Goal: Task Accomplishment & Management: Manage account settings

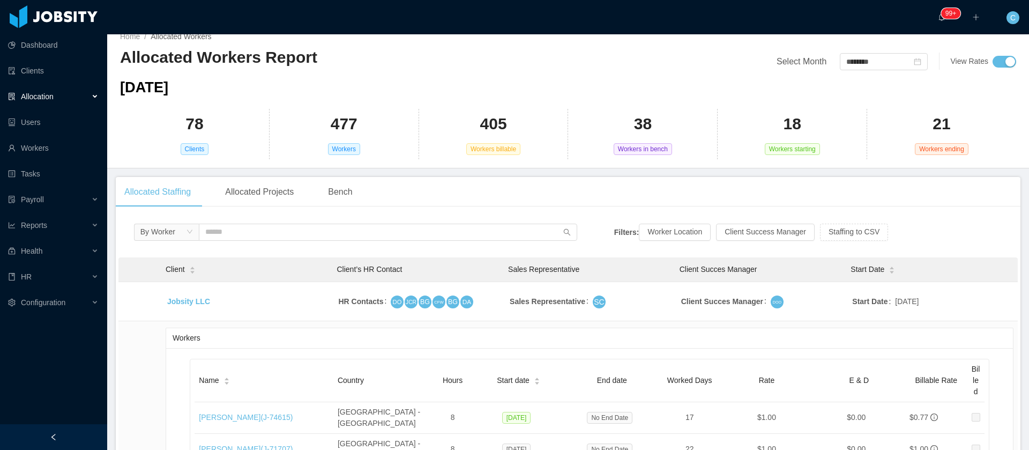
scroll to position [92, 0]
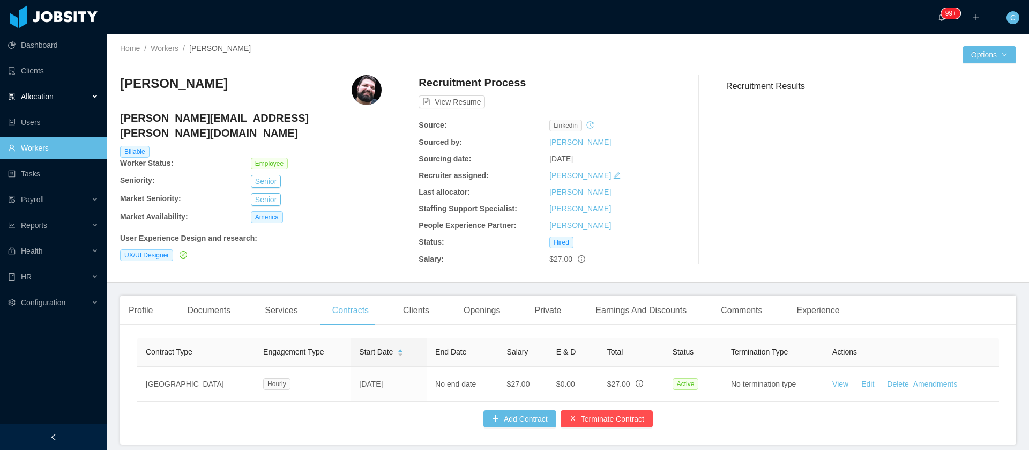
click at [81, 98] on div "Allocation" at bounding box center [53, 96] width 107 height 21
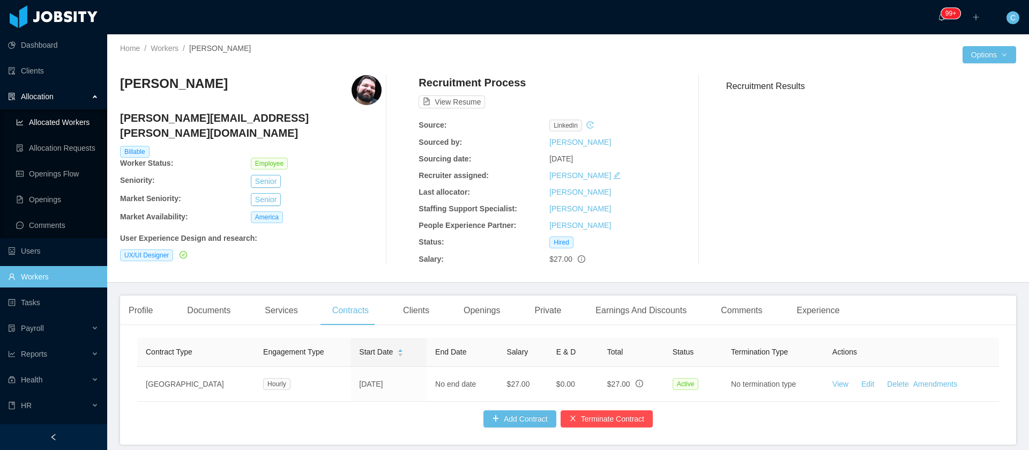
click at [65, 123] on link "Allocated Workers" at bounding box center [57, 122] width 83 height 21
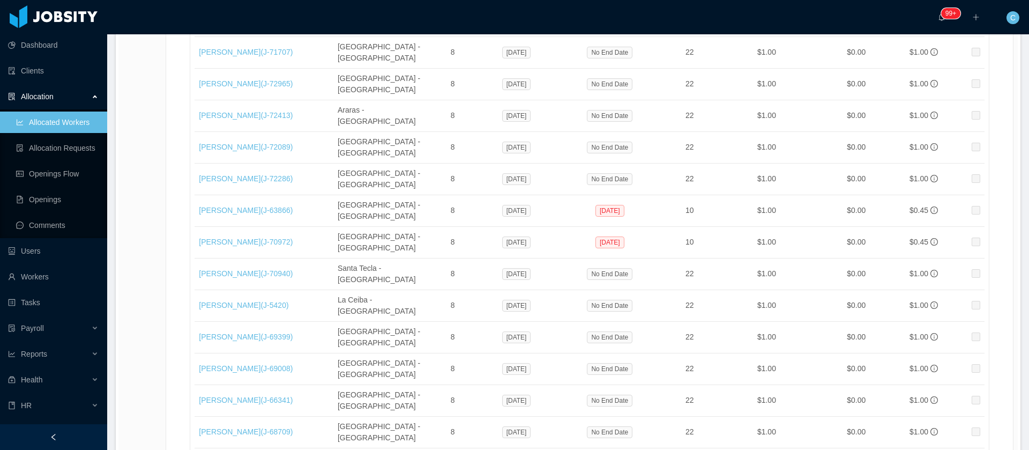
scroll to position [995, 0]
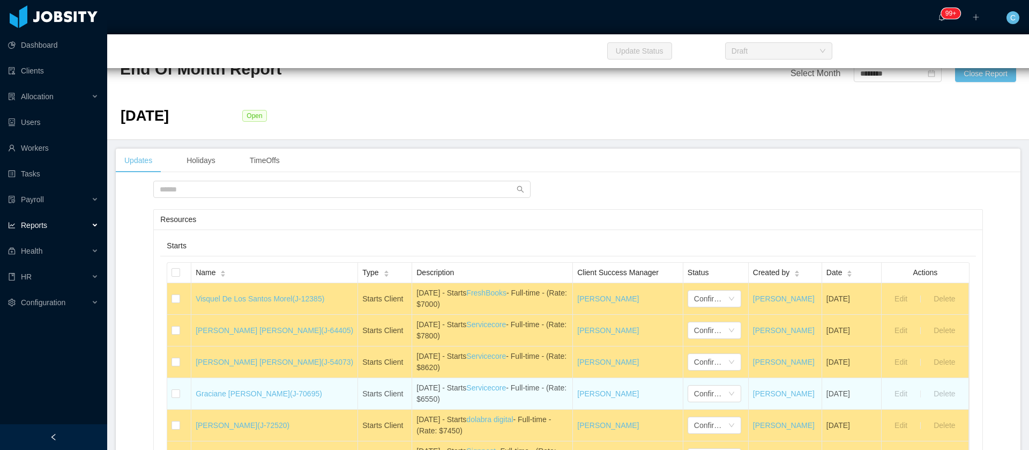
scroll to position [322, 0]
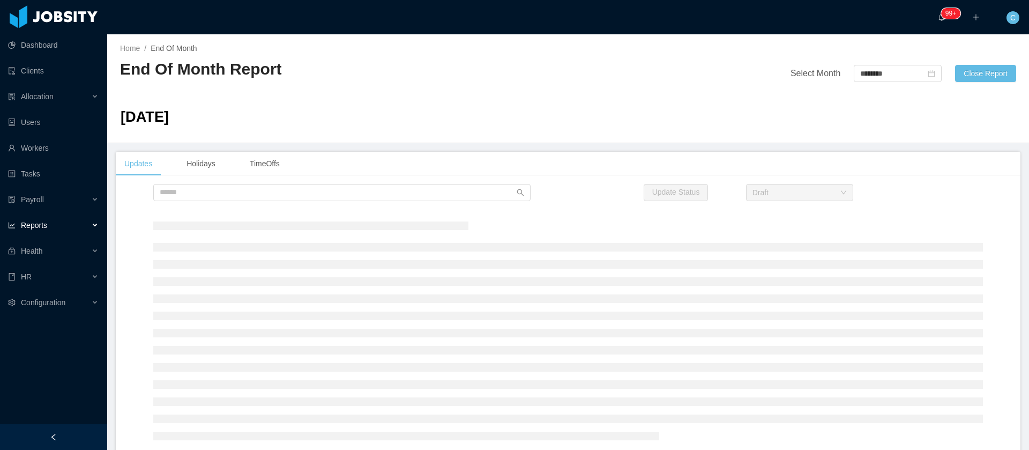
drag, startPoint x: 271, startPoint y: 111, endPoint x: 273, endPoint y: 122, distance: 11.5
click at [271, 111] on td at bounding box center [364, 119] width 244 height 29
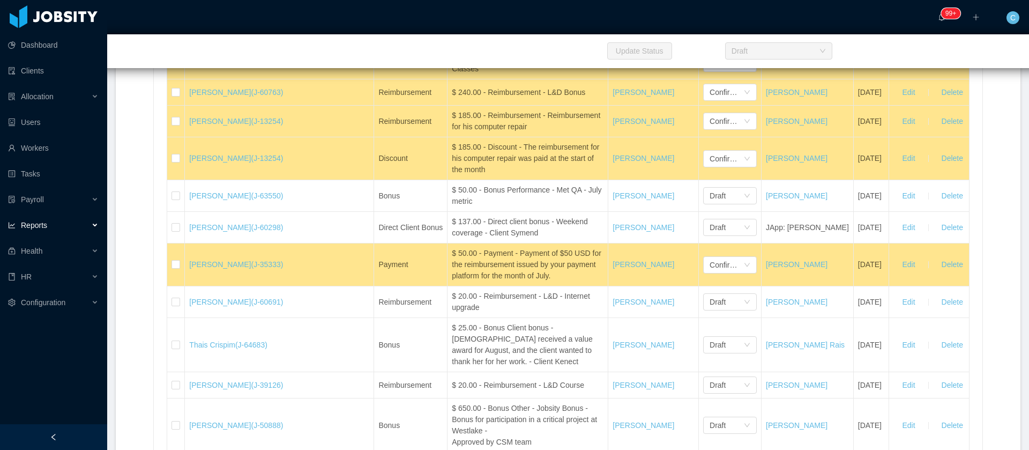
scroll to position [18873, 0]
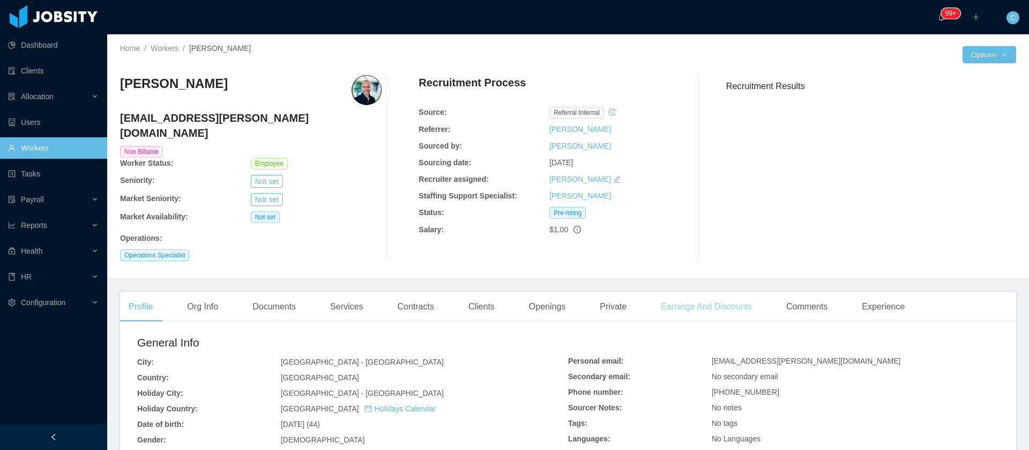
click at [677, 292] on div "Earnings And Discounts" at bounding box center [707, 307] width 108 height 30
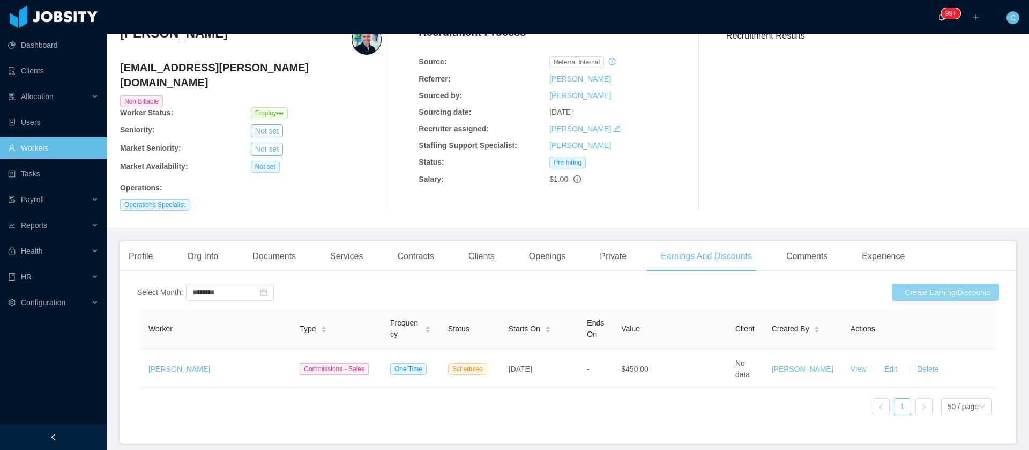
scroll to position [91, 0]
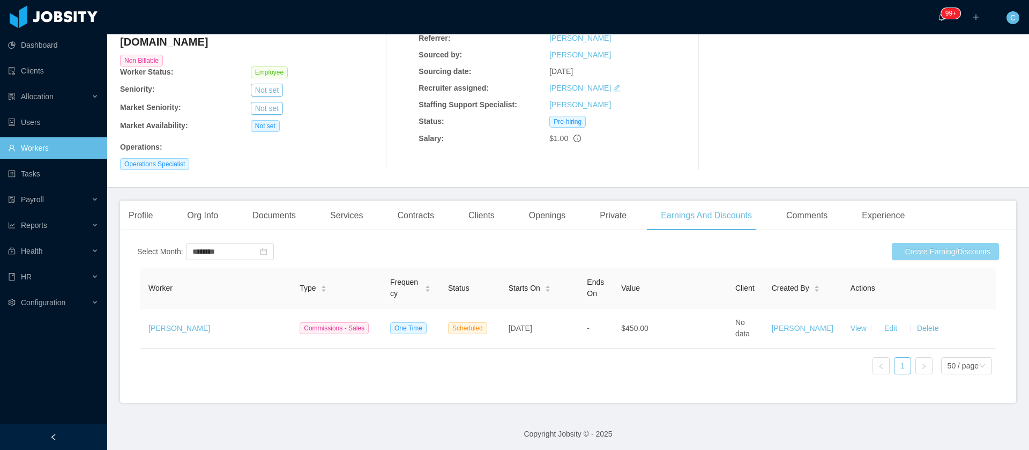
click at [927, 243] on button "Create Earning/Discounts" at bounding box center [945, 251] width 107 height 17
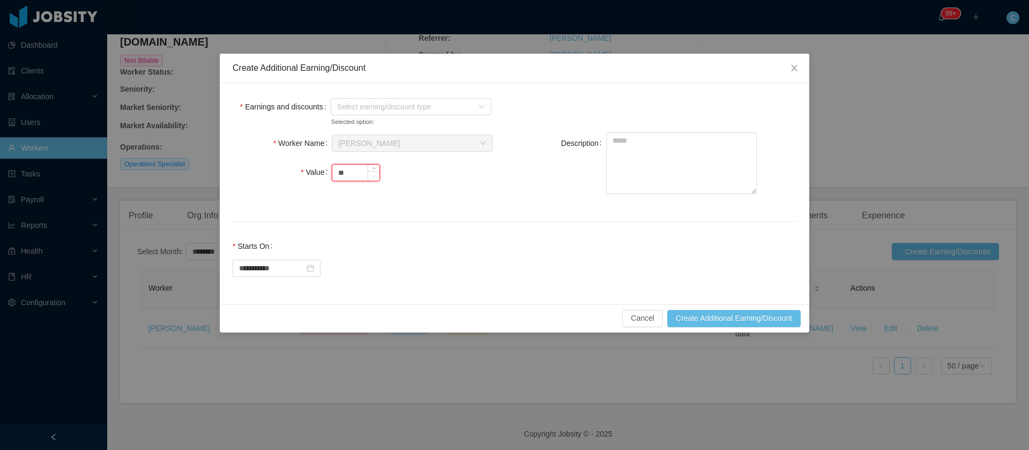
click at [369, 171] on span "Decrease Value" at bounding box center [373, 176] width 11 height 10
type input "*"
type input "*****"
click at [646, 147] on textarea "Description" at bounding box center [681, 163] width 151 height 62
type textarea "*********"
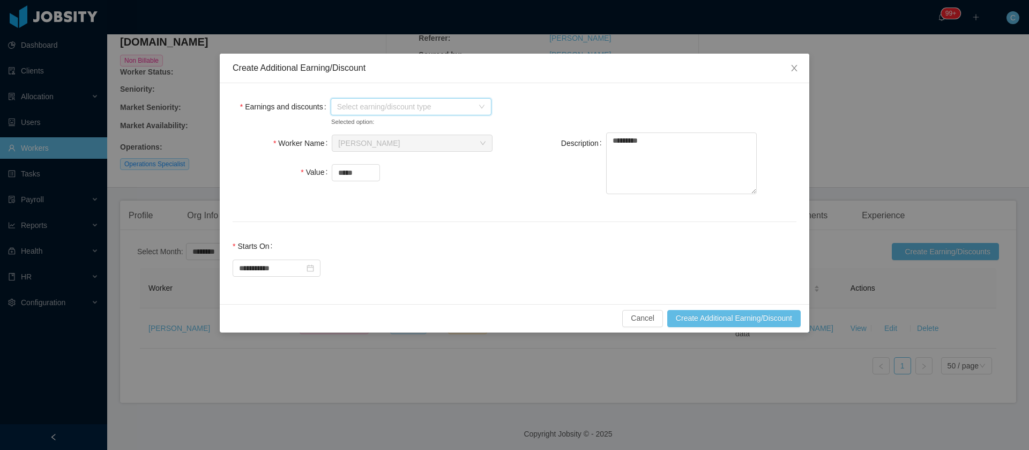
click at [413, 107] on span "Select earning/discount type" at bounding box center [405, 106] width 136 height 11
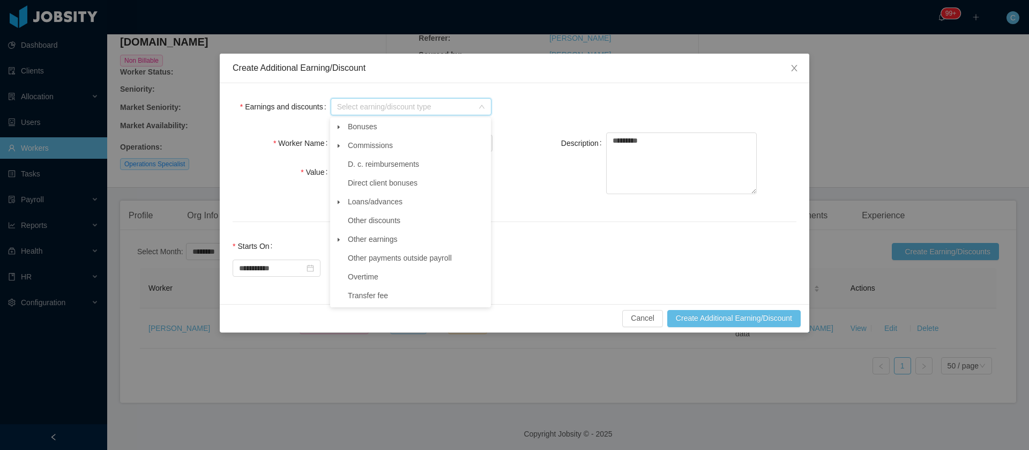
click at [341, 239] on icon "icon: caret-down" at bounding box center [338, 239] width 5 height 5
click at [388, 300] on span "Reimbursement" at bounding box center [384, 295] width 53 height 9
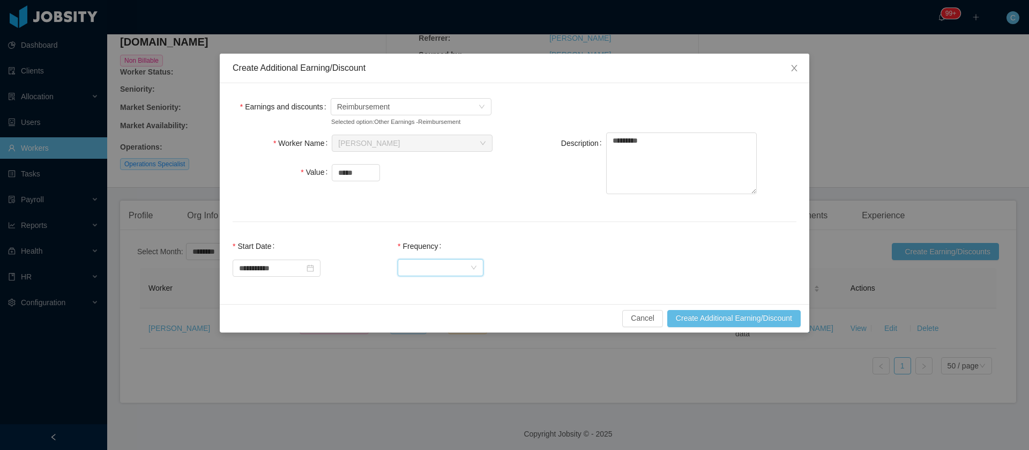
click at [434, 266] on div "Select Frequency" at bounding box center [437, 268] width 66 height 16
click at [428, 287] on li "One Time" at bounding box center [451, 288] width 86 height 17
click at [690, 315] on button "Create Additional Earning/Discount" at bounding box center [735, 318] width 134 height 17
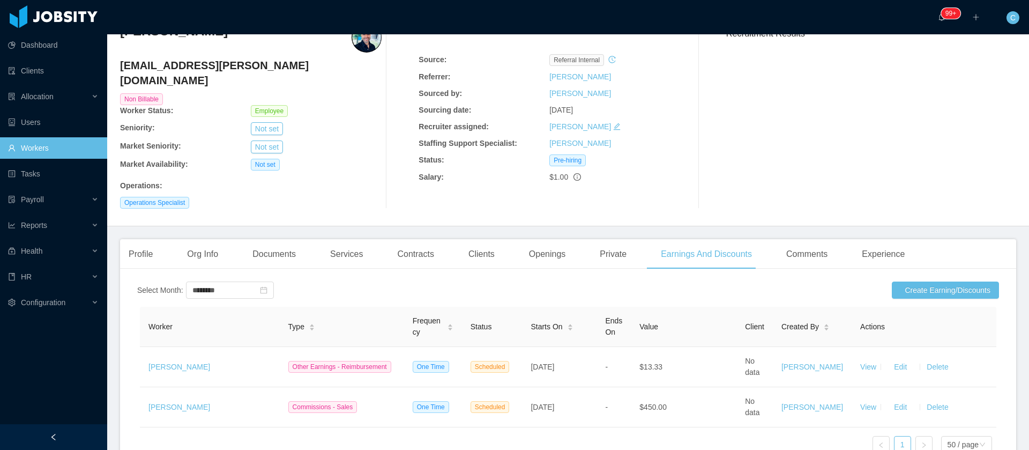
scroll to position [0, 0]
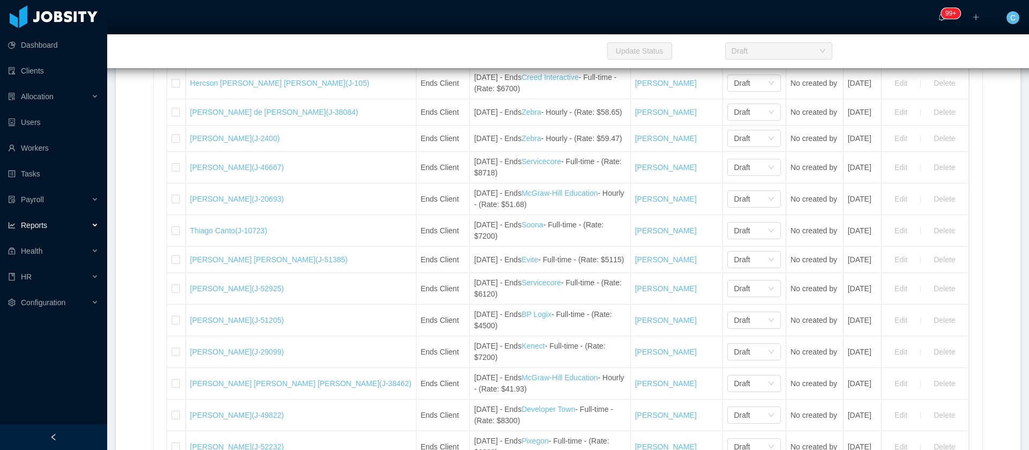
scroll to position [22630, 0]
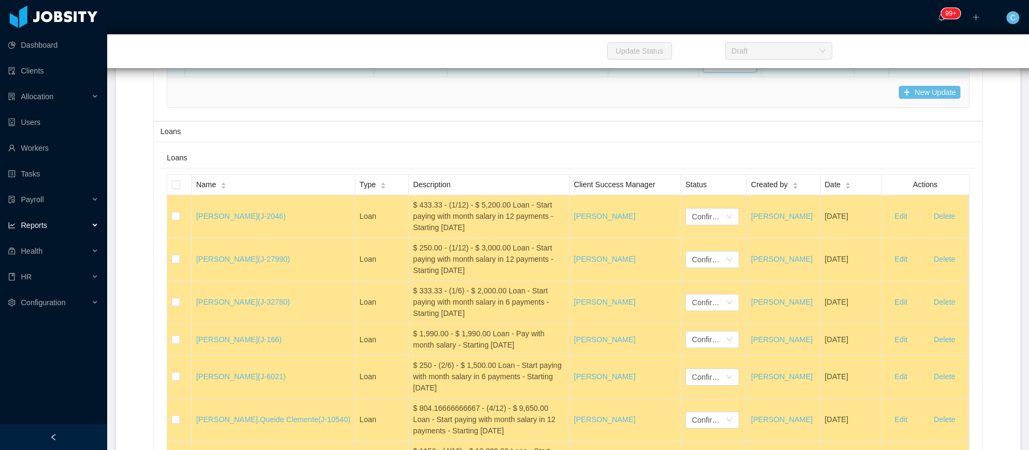
click at [710, 72] on div "Draft" at bounding box center [727, 64] width 34 height 16
click at [697, 186] on li "Confirmed" at bounding box center [692, 182] width 54 height 17
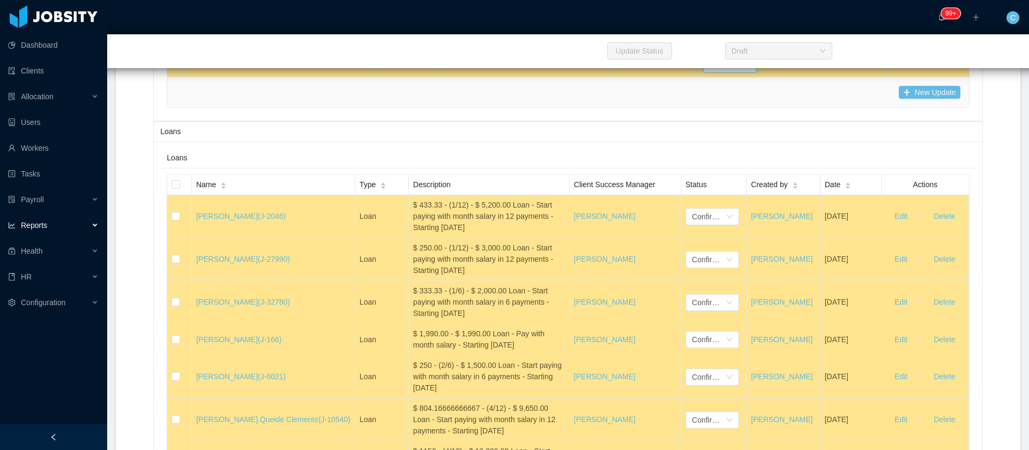
scroll to position [22550, 0]
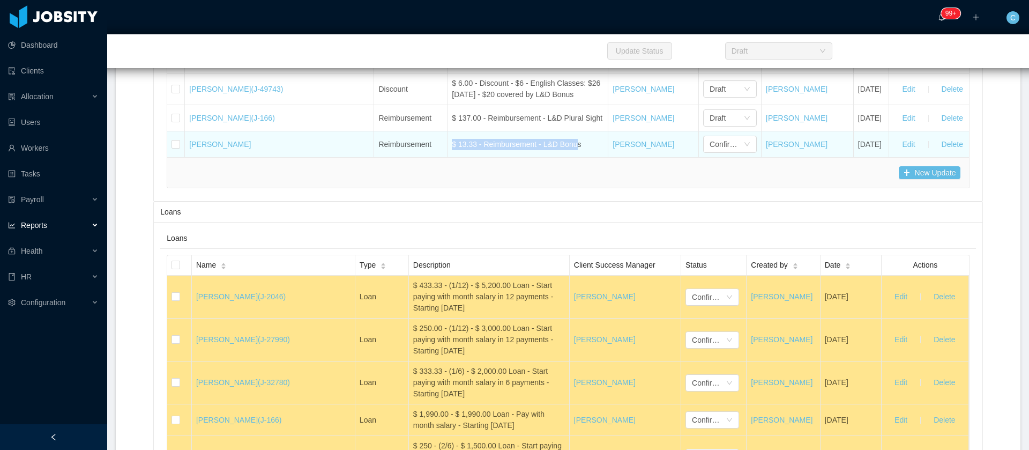
drag, startPoint x: 531, startPoint y: 223, endPoint x: 411, endPoint y: 230, distance: 120.9
click at [448, 157] on td "$ 13.33 - Reimbursement - L&D Bonus" at bounding box center [528, 144] width 161 height 26
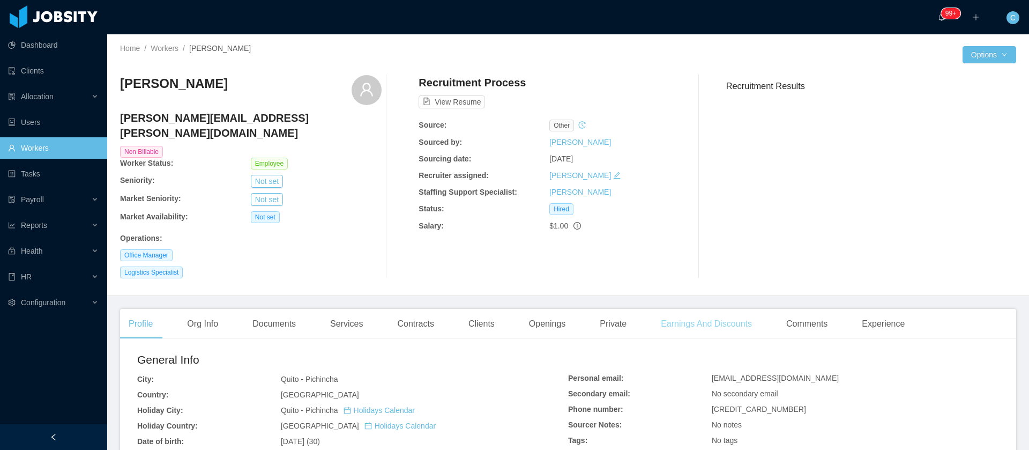
click at [681, 309] on div "Earnings And Discounts" at bounding box center [707, 324] width 108 height 30
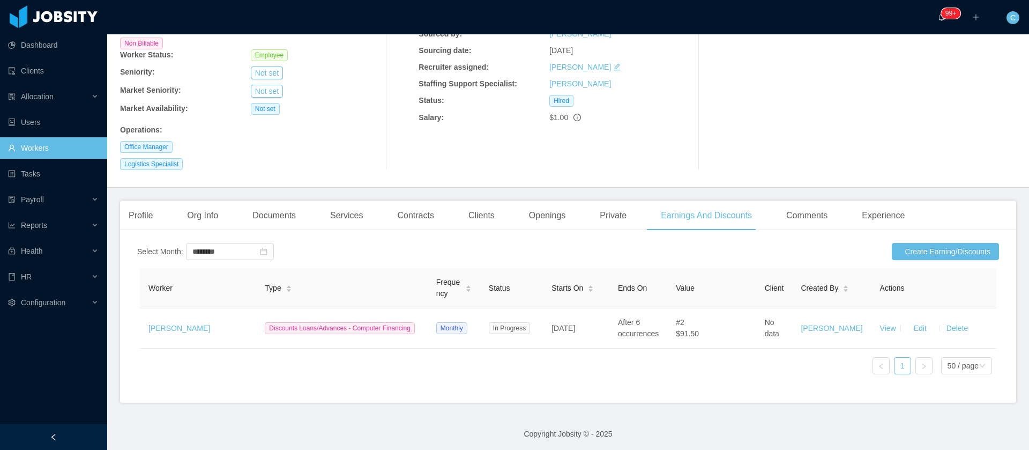
scroll to position [108, 0]
click at [915, 243] on button "Create Earning/Discounts" at bounding box center [945, 251] width 107 height 17
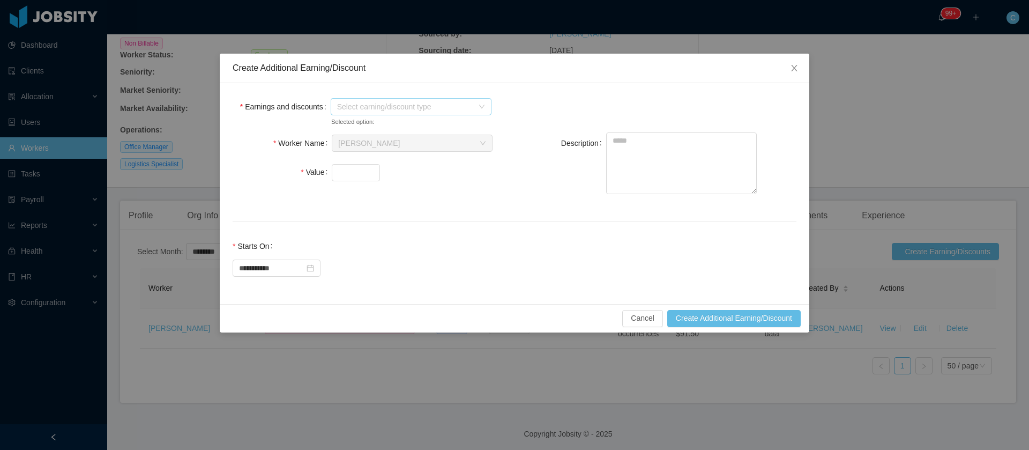
click at [356, 106] on span "Select earning/discount type" at bounding box center [405, 106] width 136 height 11
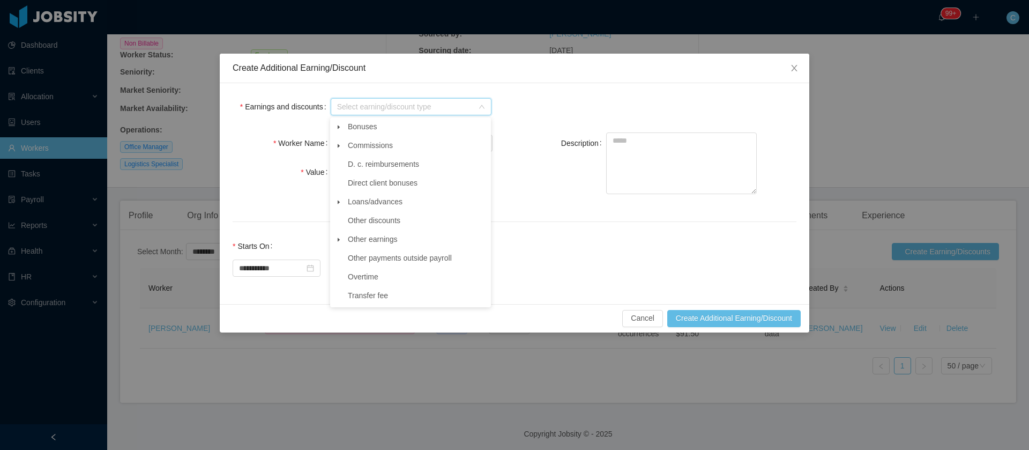
click at [336, 240] on icon "icon: caret-down" at bounding box center [338, 239] width 5 height 5
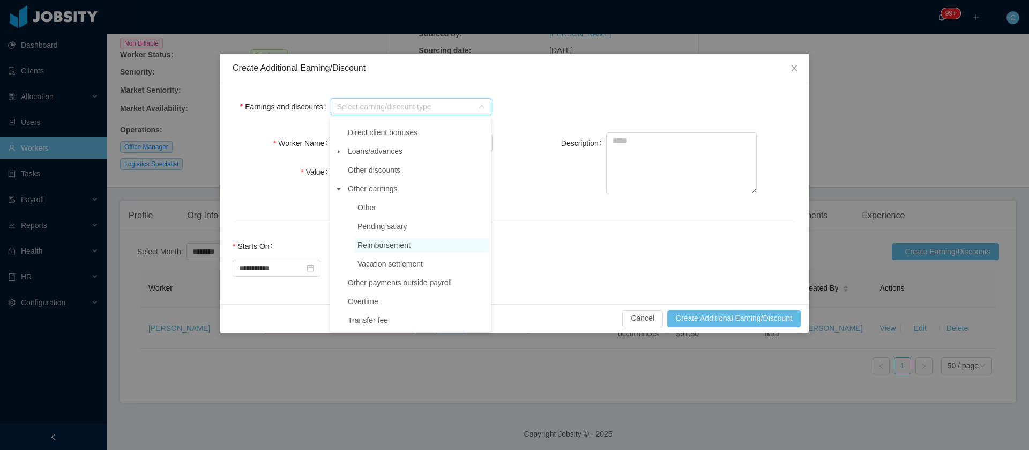
click at [382, 246] on span "Reimbursement" at bounding box center [384, 245] width 53 height 9
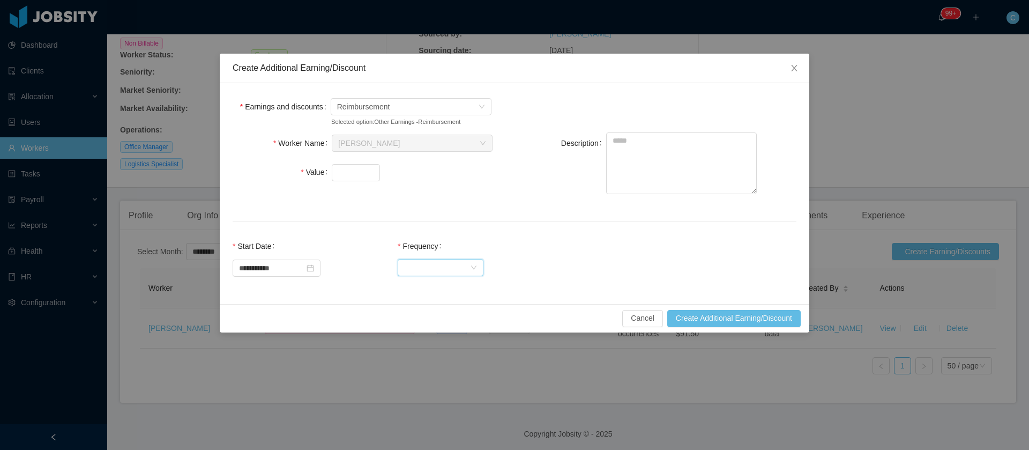
click at [442, 265] on div "Select Frequency" at bounding box center [437, 268] width 66 height 16
drag, startPoint x: 436, startPoint y: 289, endPoint x: 434, endPoint y: 270, distance: 19.4
click at [436, 288] on li "One Time" at bounding box center [451, 288] width 86 height 17
click at [358, 179] on input "Value" at bounding box center [355, 173] width 47 height 16
paste input "******"
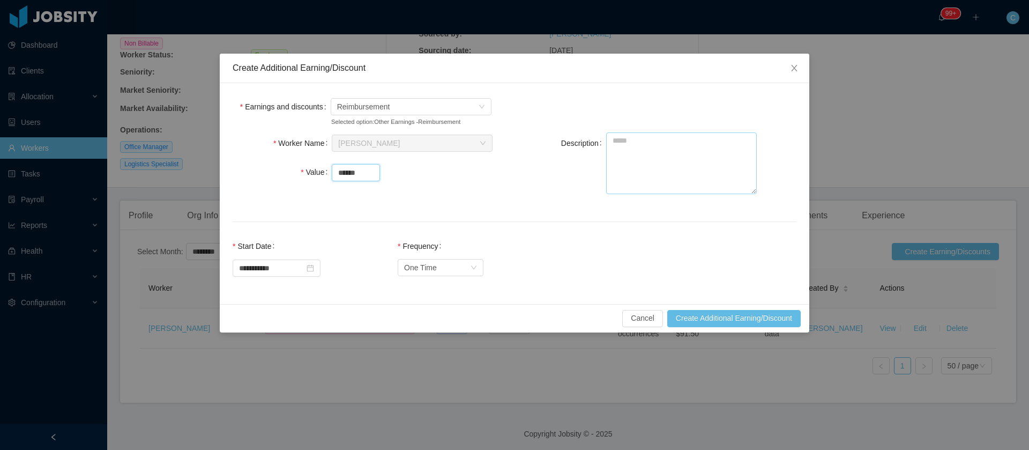
type input "******"
click at [662, 159] on textarea "Description" at bounding box center [681, 163] width 151 height 62
type textarea "*"
click at [681, 138] on textarea "**********" at bounding box center [681, 163] width 151 height 62
click at [663, 142] on textarea "**********" at bounding box center [681, 163] width 151 height 62
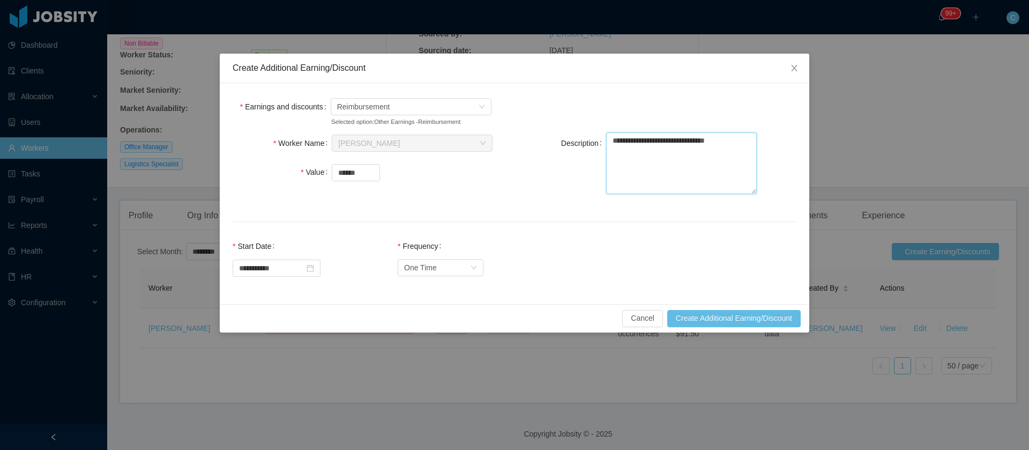
click at [664, 142] on textarea "**********" at bounding box center [681, 163] width 151 height 62
drag, startPoint x: 677, startPoint y: 158, endPoint x: 602, endPoint y: 127, distance: 81.7
click at [602, 127] on form "**********" at bounding box center [515, 193] width 564 height 195
type textarea "**********"
click at [728, 318] on button "Create Additional Earning/Discount" at bounding box center [735, 318] width 134 height 17
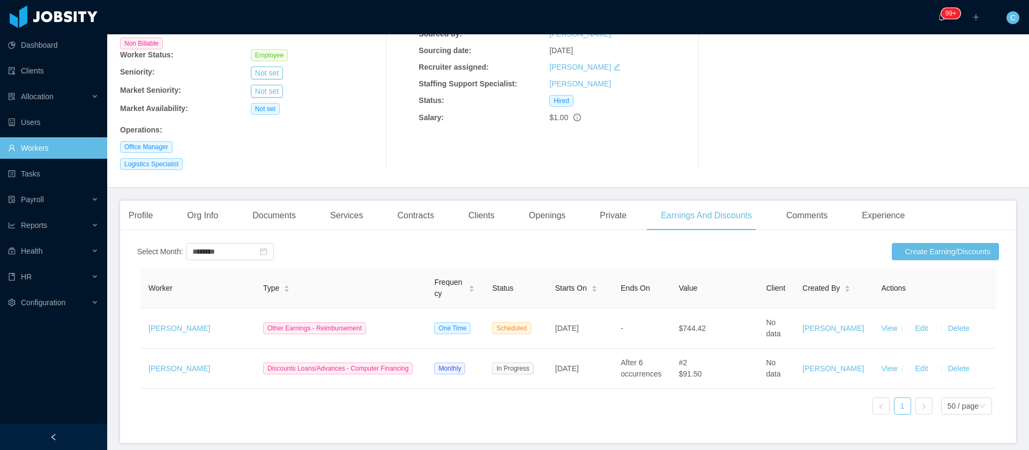
scroll to position [0, 0]
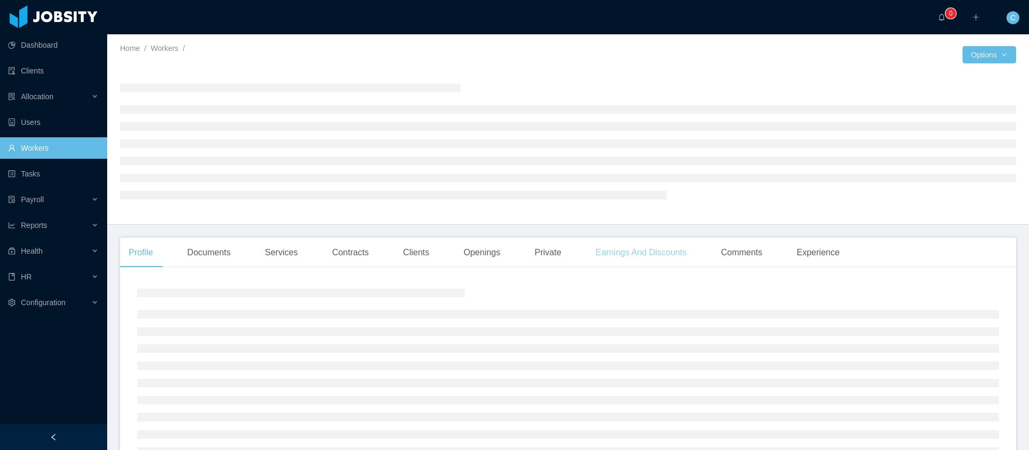
click at [627, 255] on div "Earnings And Discounts" at bounding box center [641, 253] width 108 height 30
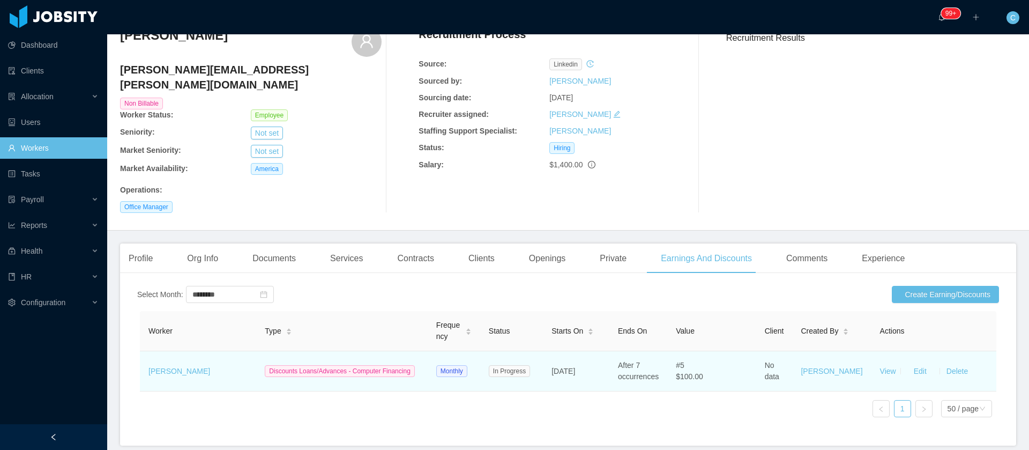
scroll to position [91, 0]
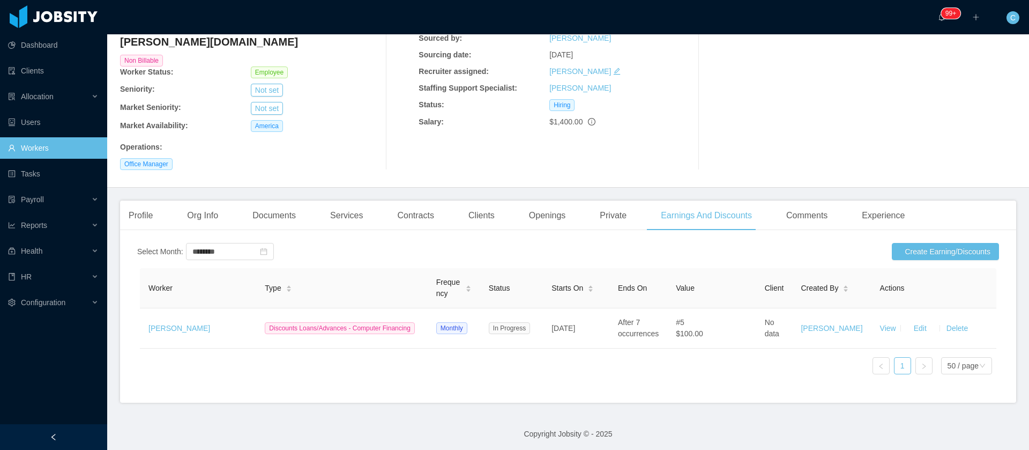
click at [43, 376] on div "Dashboard Clients Allocation Users Workers Tasks Payroll Reports Health HR Conf…" at bounding box center [53, 199] width 107 height 398
click at [233, 243] on input "********" at bounding box center [230, 251] width 88 height 17
click at [263, 335] on link "Aug" at bounding box center [260, 331] width 22 height 13
type input "********"
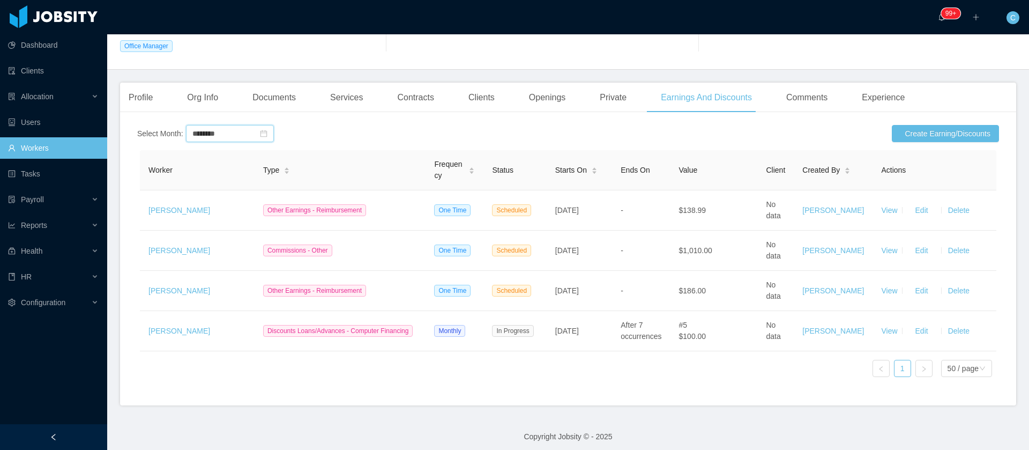
scroll to position [223, 0]
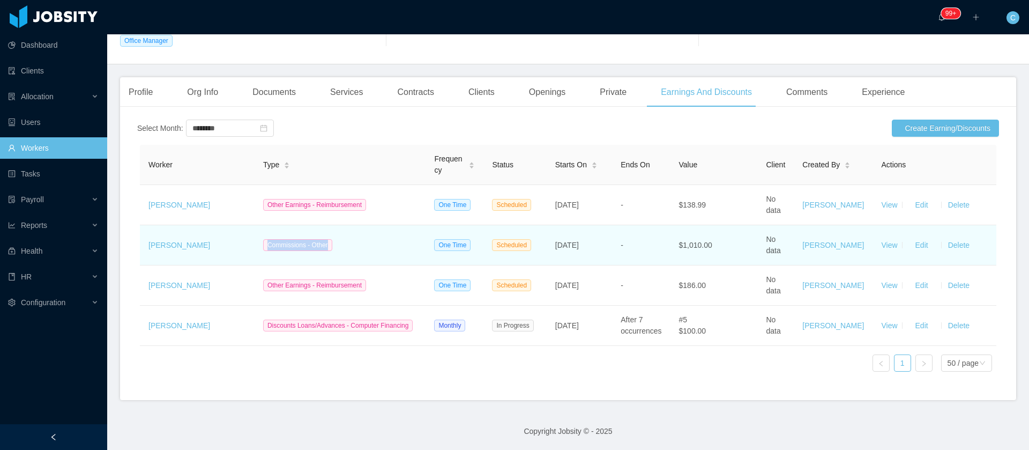
drag, startPoint x: 275, startPoint y: 221, endPoint x: 340, endPoint y: 221, distance: 65.4
click at [340, 225] on td "Commissions - Other" at bounding box center [340, 245] width 171 height 40
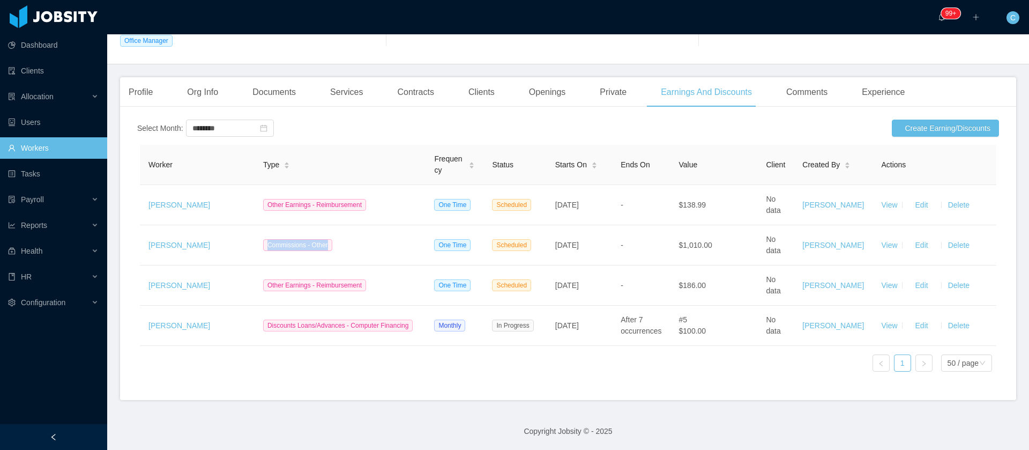
copy span "Commissions - Other"
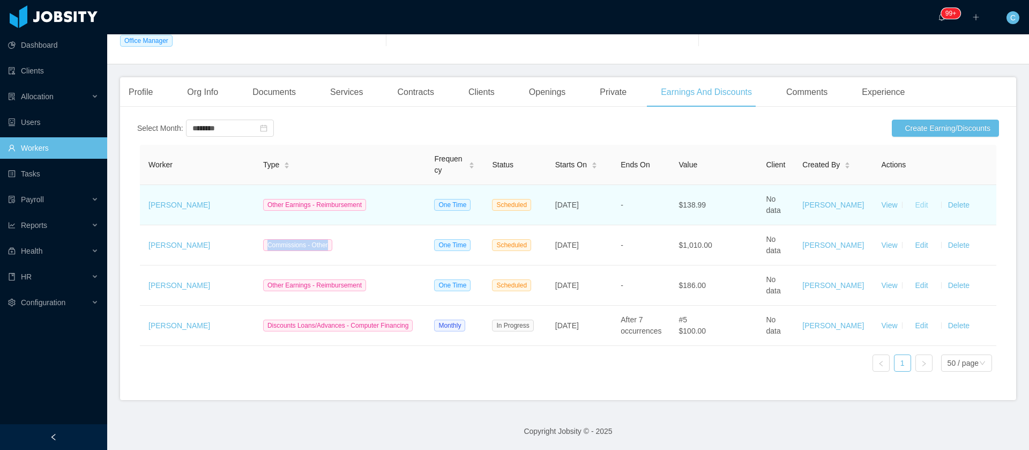
click at [907, 196] on button "Edit" at bounding box center [922, 204] width 30 height 17
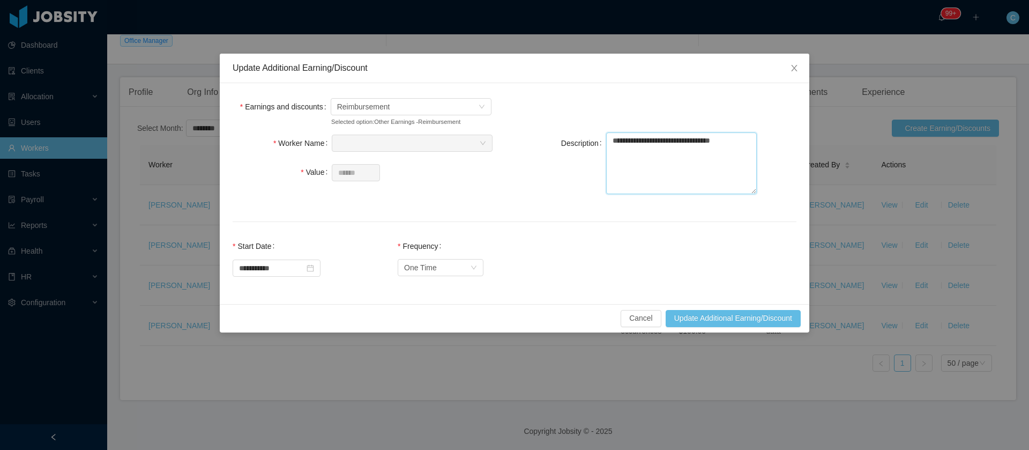
drag, startPoint x: 745, startPoint y: 142, endPoint x: 606, endPoint y: 147, distance: 139.0
click at [606, 147] on textarea "**********" at bounding box center [681, 163] width 151 height 62
drag, startPoint x: 88, startPoint y: 22, endPoint x: 220, endPoint y: 15, distance: 132.6
click at [88, 22] on div "**********" at bounding box center [514, 225] width 1029 height 450
